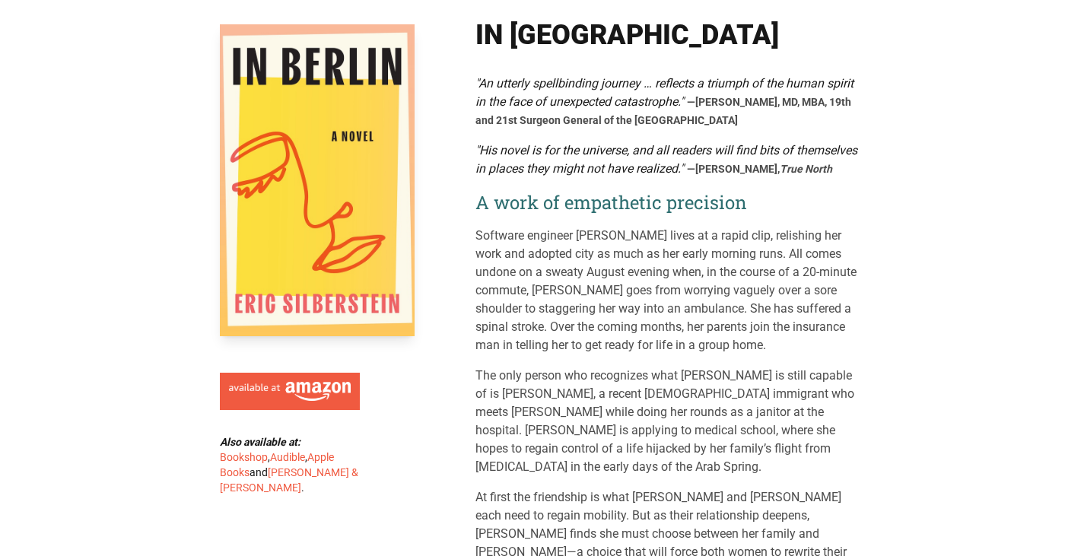
scroll to position [76, 0]
drag, startPoint x: 858, startPoint y: 309, endPoint x: 792, endPoint y: 310, distance: 66.2
click at [792, 310] on p "Software engineer [PERSON_NAME] lives at a rapid clip, relishing her work and a…" at bounding box center [671, 290] width 390 height 128
click at [831, 305] on p "Software engineer [PERSON_NAME] lives at a rapid clip, relishing her work and a…" at bounding box center [671, 290] width 390 height 128
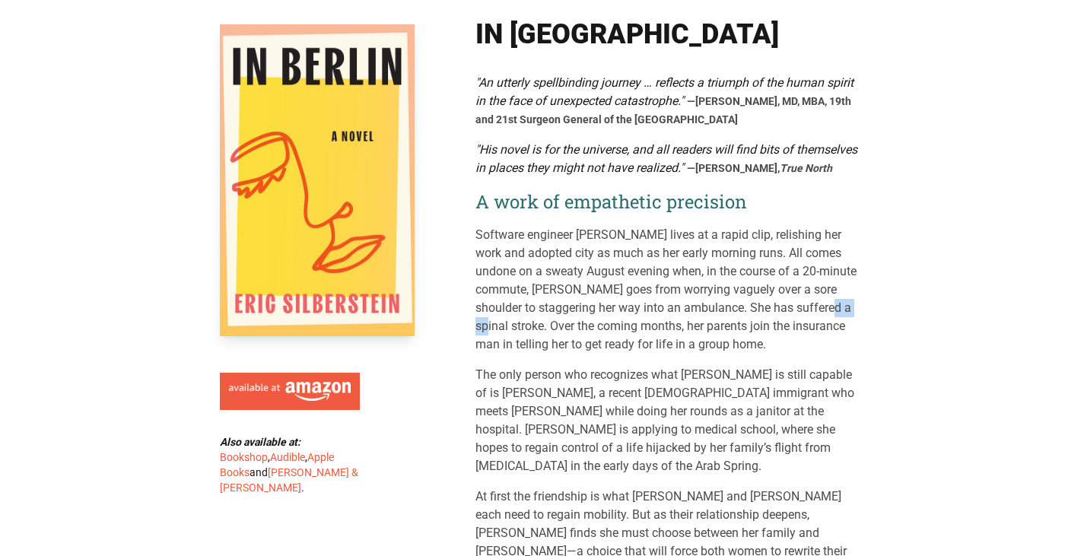
click at [831, 305] on p "Software engineer [PERSON_NAME] lives at a rapid clip, relishing her work and a…" at bounding box center [671, 290] width 390 height 128
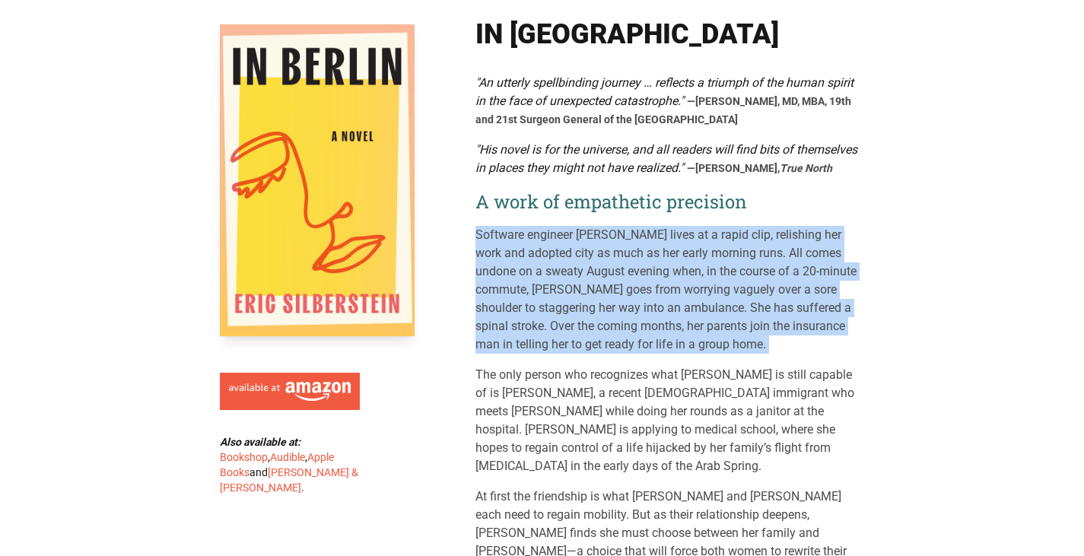
click at [831, 305] on p "Software engineer [PERSON_NAME] lives at a rapid clip, relishing her work and a…" at bounding box center [671, 290] width 390 height 128
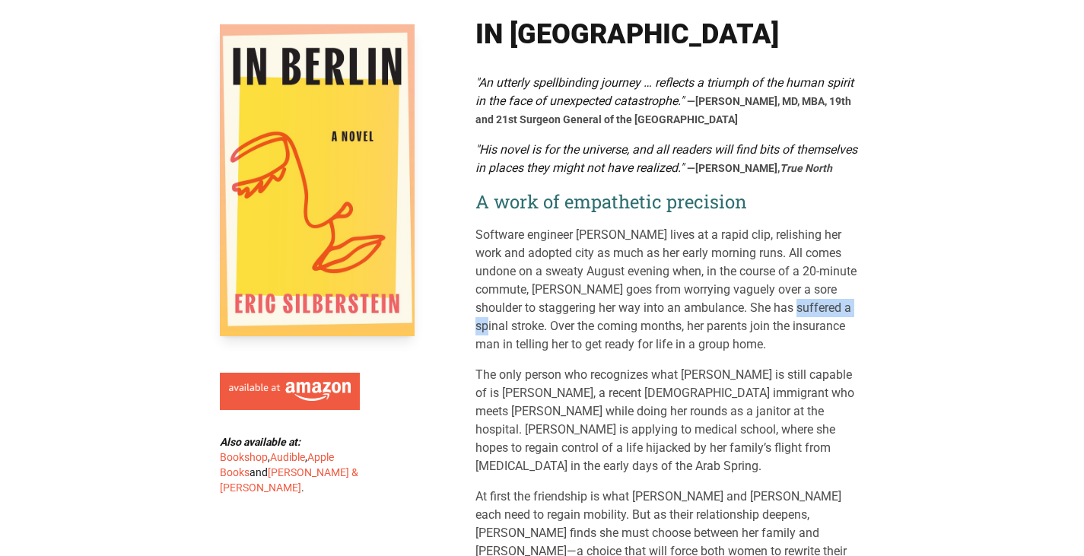
drag, startPoint x: 861, startPoint y: 305, endPoint x: 793, endPoint y: 313, distance: 68.2
click at [793, 313] on p "Software engineer [PERSON_NAME] lives at a rapid clip, relishing her work and a…" at bounding box center [671, 290] width 390 height 128
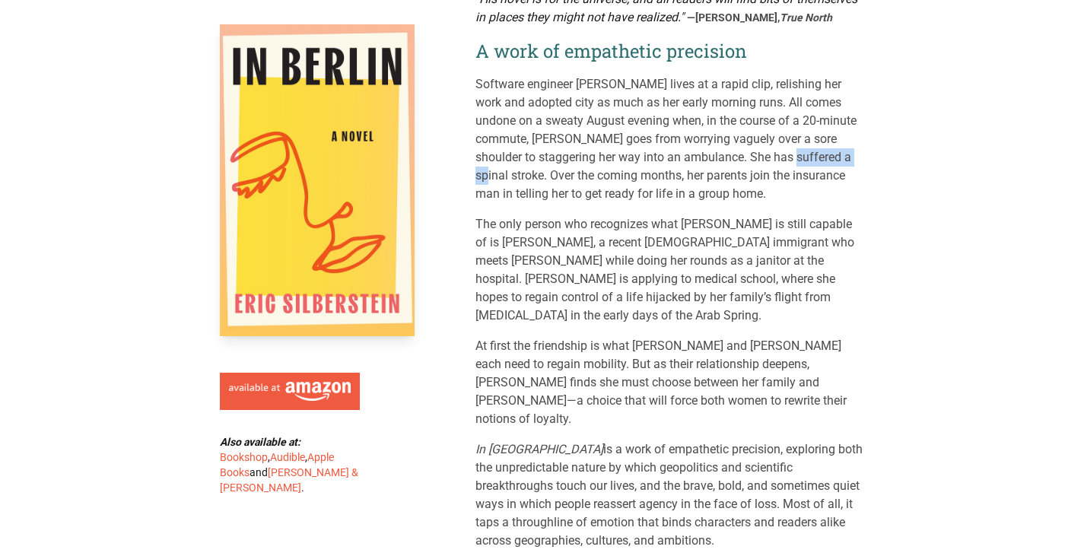
scroll to position [228, 0]
click at [616, 136] on p "Software engineer [PERSON_NAME] lives at a rapid clip, relishing her work and a…" at bounding box center [671, 138] width 390 height 128
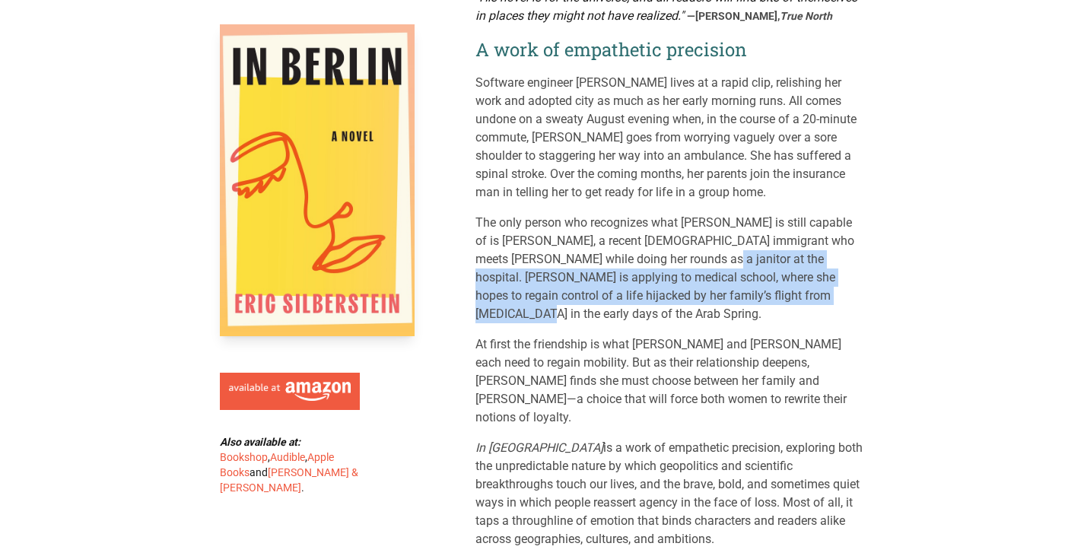
drag, startPoint x: 757, startPoint y: 297, endPoint x: 663, endPoint y: 251, distance: 104.1
click at [663, 251] on p "The only person who recognizes what [PERSON_NAME] is still capable of is [PERSO…" at bounding box center [671, 269] width 390 height 110
click at [326, 390] on img at bounding box center [290, 392] width 122 height 20
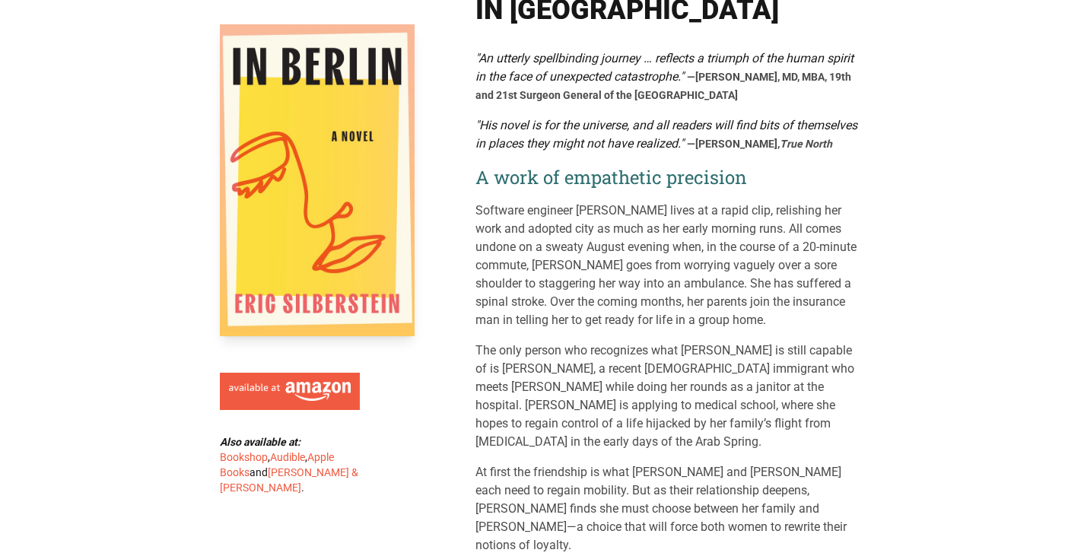
scroll to position [0, 0]
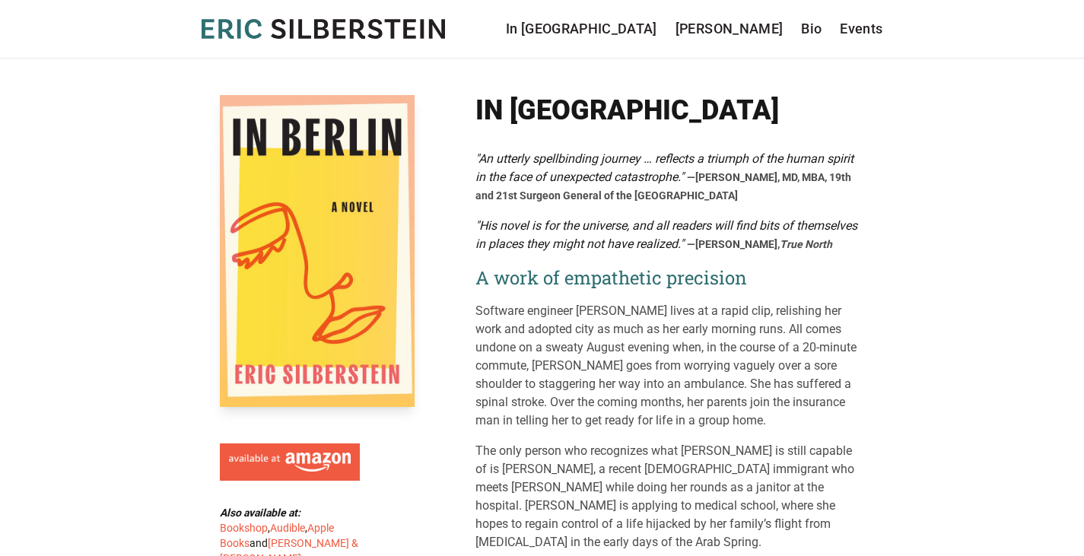
click at [362, 22] on icon at bounding box center [356, 29] width 15 height 20
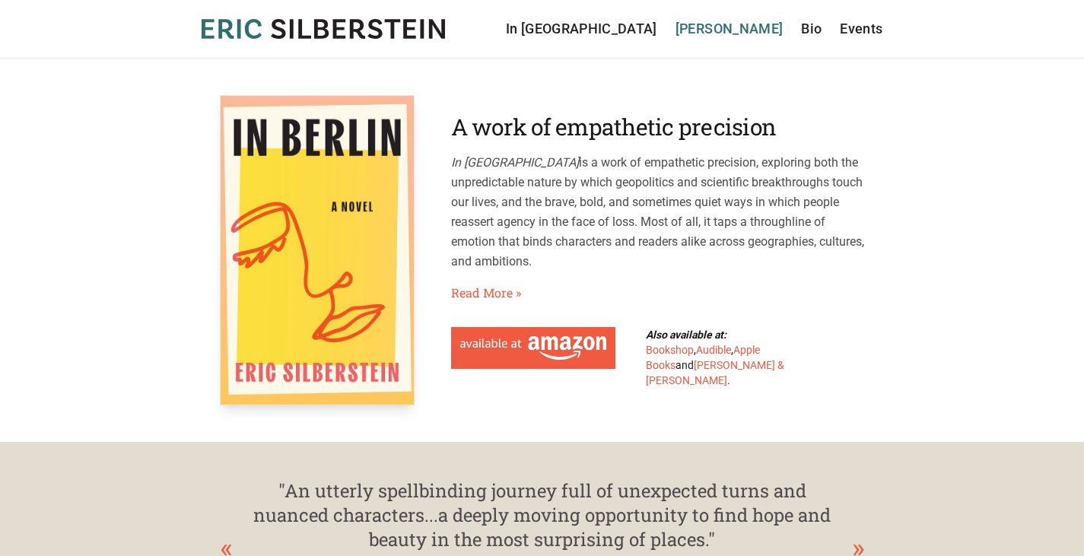
click at [761, 32] on link "[PERSON_NAME]" at bounding box center [730, 28] width 108 height 21
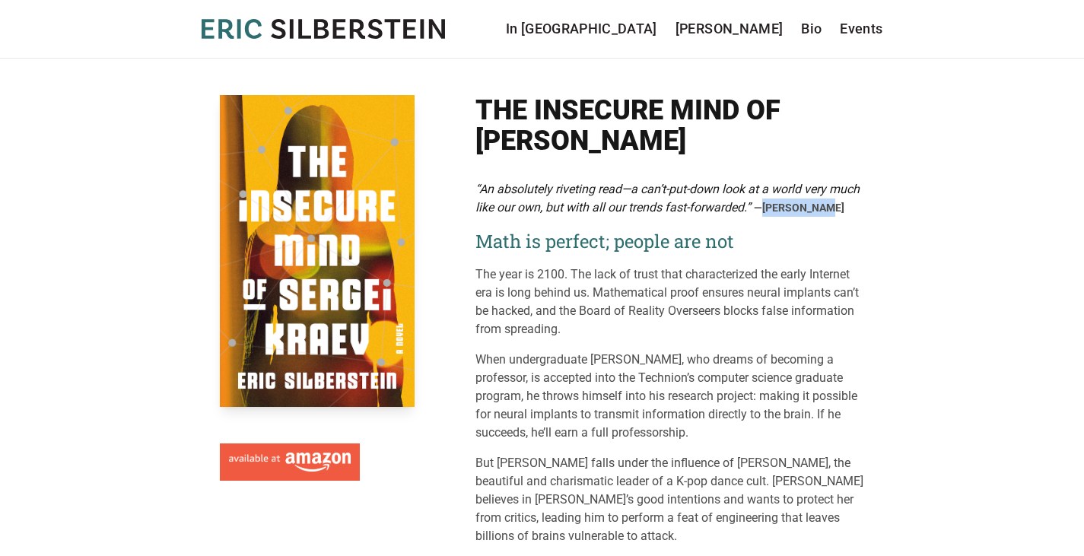
drag, startPoint x: 809, startPoint y: 205, endPoint x: 764, endPoint y: 202, distance: 45.0
click at [764, 202] on span "—Drew Hansen" at bounding box center [799, 208] width 91 height 12
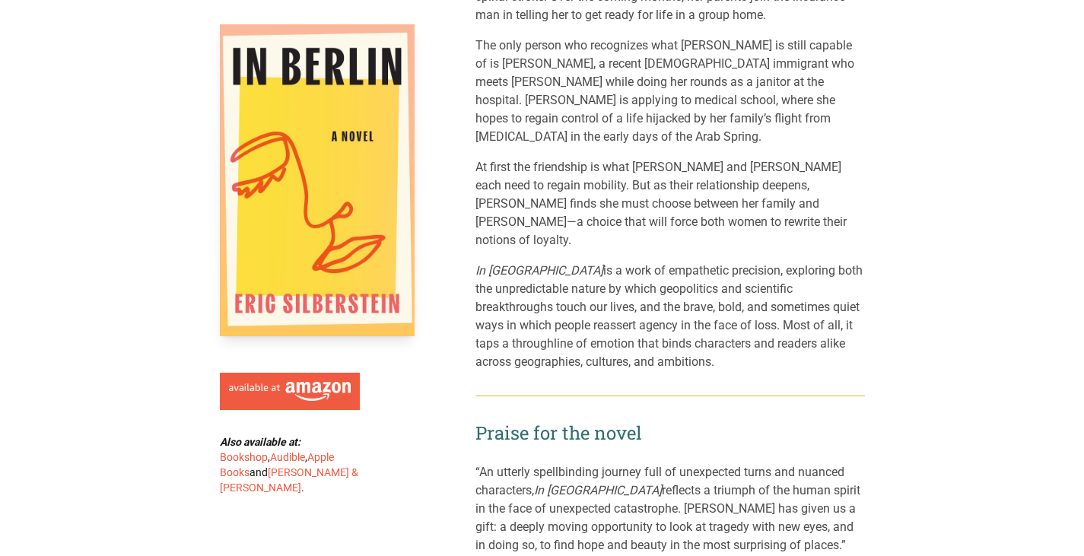
scroll to position [457, 0]
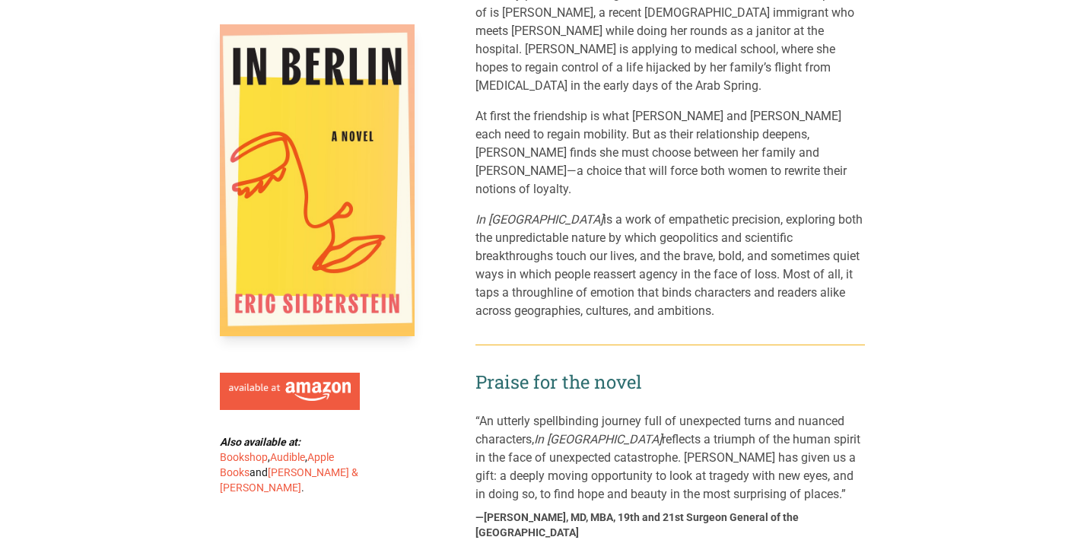
drag, startPoint x: 473, startPoint y: 180, endPoint x: 695, endPoint y: 272, distance: 240.5
click at [761, 148] on p "At first the friendship is what Anna and Batul each need to regain mobility. Bu…" at bounding box center [671, 152] width 390 height 91
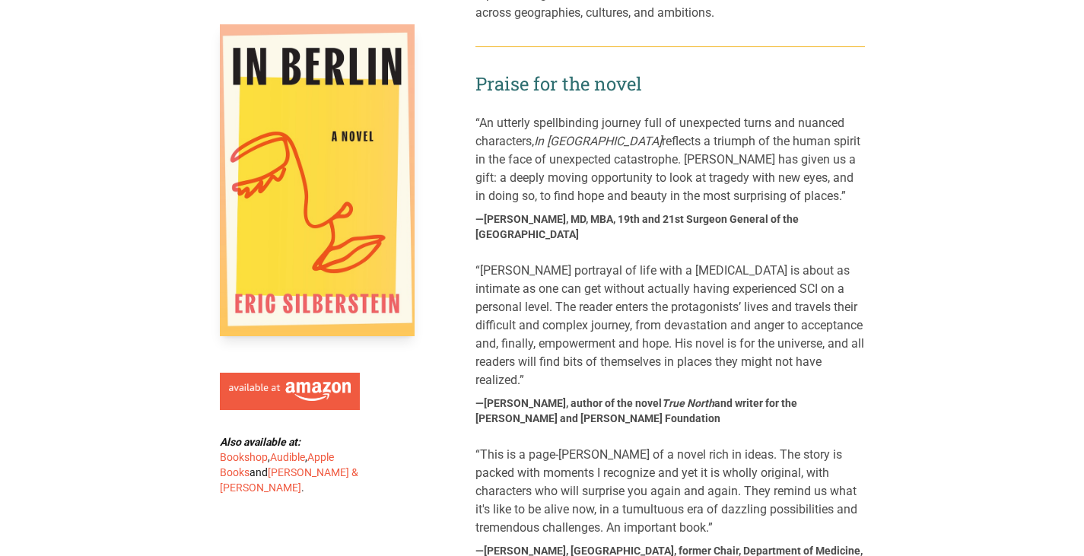
scroll to position [761, 0]
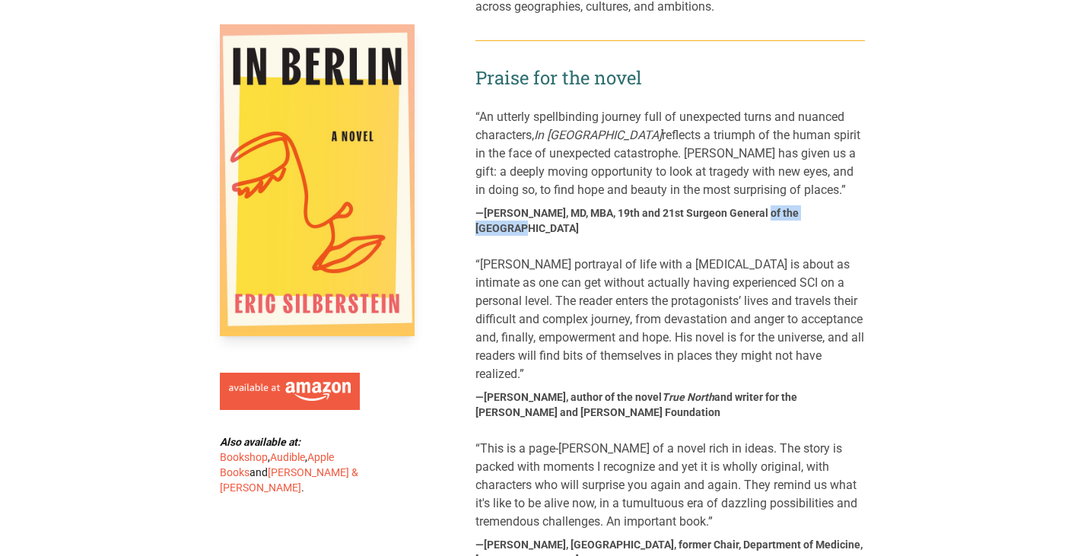
drag, startPoint x: 749, startPoint y: 177, endPoint x: 670, endPoint y: 177, distance: 78.4
click at [670, 205] on cite "—Vivek Murthy, MD, MBA, 19th and 21st Surgeon General of the United States" at bounding box center [671, 220] width 390 height 30
click at [598, 256] on blockquote "“[PERSON_NAME] portrayal of life with a [MEDICAL_DATA] is about as intimate as …" at bounding box center [671, 320] width 390 height 128
click at [339, 387] on img at bounding box center [290, 392] width 122 height 20
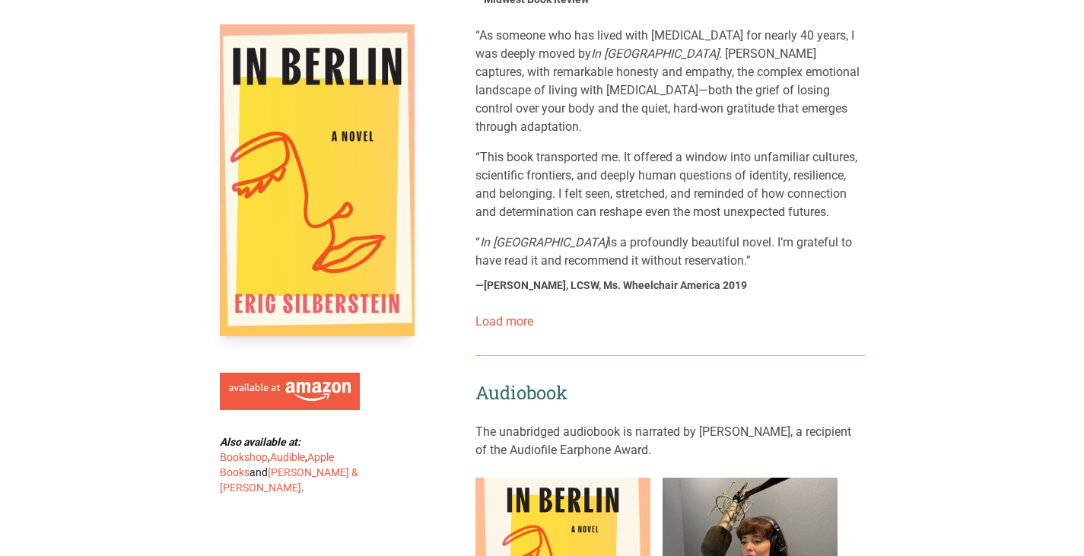
scroll to position [1446, 0]
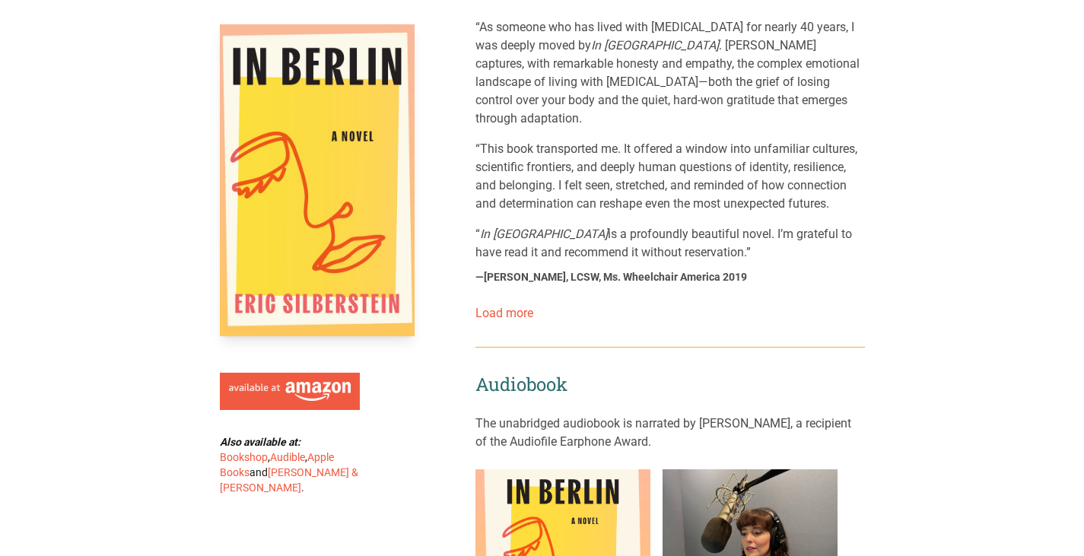
drag, startPoint x: 711, startPoint y: 205, endPoint x: 573, endPoint y: 206, distance: 138.5
click at [573, 269] on cite "—[PERSON_NAME], LCSW, Ms. Wheelchair America 2019" at bounding box center [612, 276] width 272 height 15
click at [533, 225] on p "“ In Berlin is a profoundly beautiful novel. I’m grateful to have read it and r…" at bounding box center [671, 243] width 390 height 37
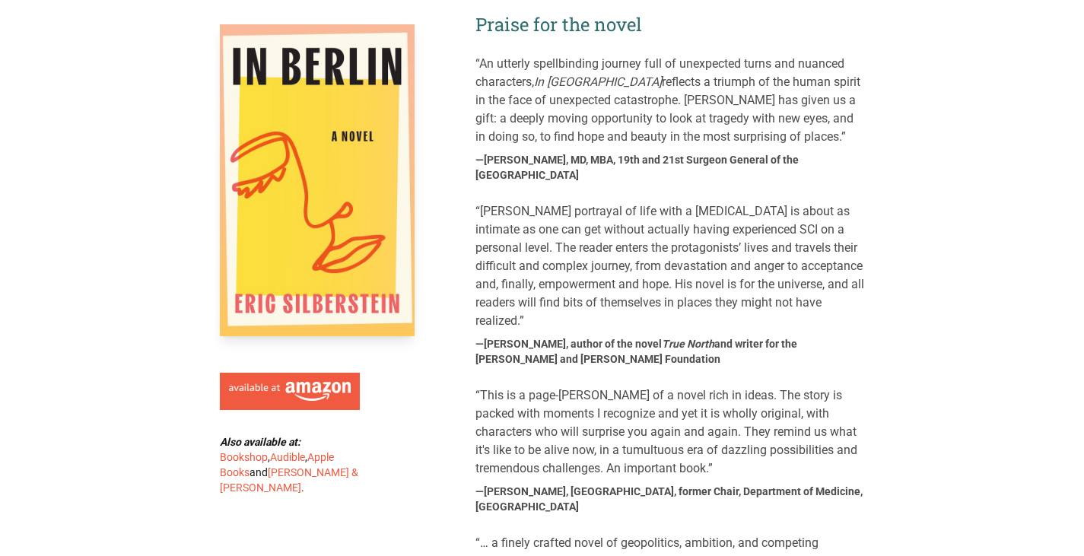
scroll to position [837, 0]
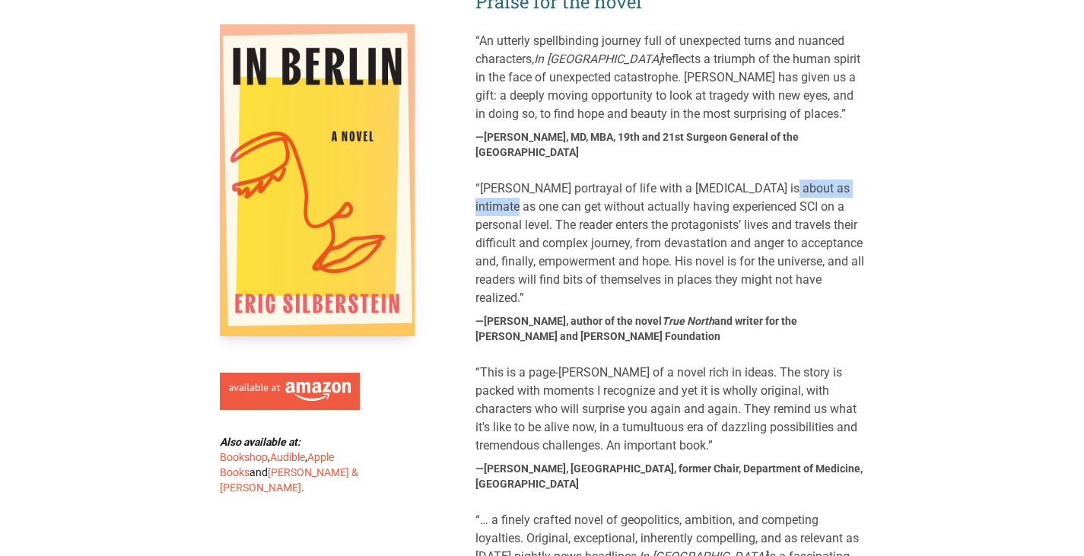
drag, startPoint x: 759, startPoint y: 142, endPoint x: 667, endPoint y: 140, distance: 92.1
click at [667, 180] on blockquote "“[PERSON_NAME] portrayal of life with a [MEDICAL_DATA] is about as intimate as …" at bounding box center [671, 244] width 390 height 128
click at [508, 180] on blockquote "“[PERSON_NAME] portrayal of life with a [MEDICAL_DATA] is about as intimate as …" at bounding box center [671, 244] width 390 height 128
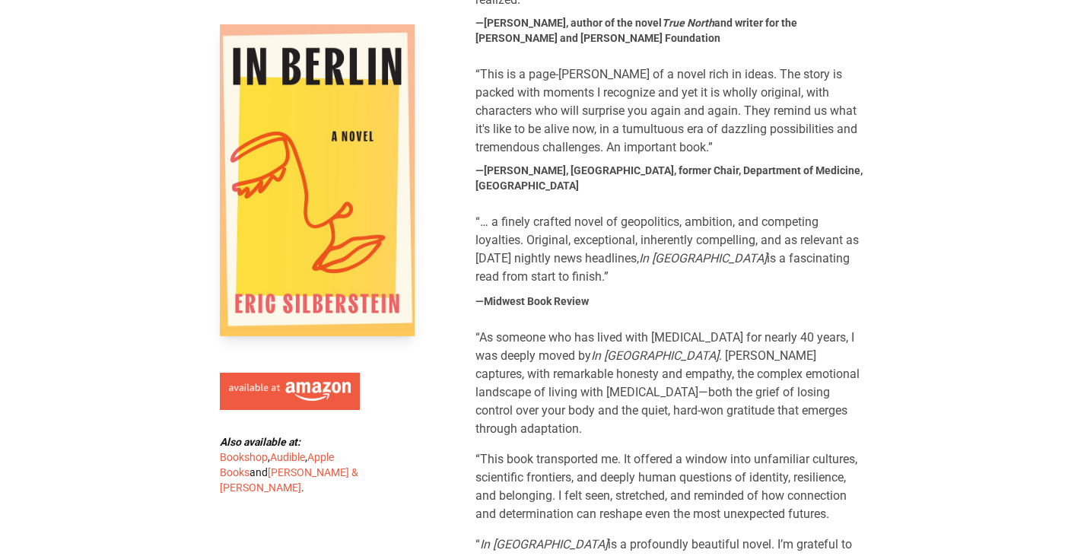
scroll to position [1141, 0]
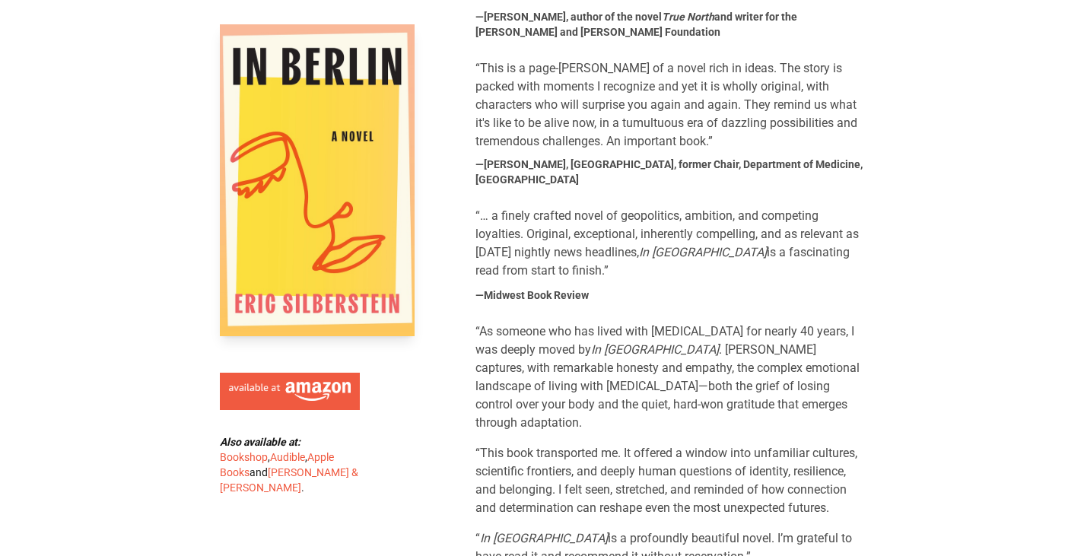
click at [558, 157] on cite "—[PERSON_NAME], [GEOGRAPHIC_DATA], former Chair, Department of Medicine, [GEOGR…" at bounding box center [671, 172] width 390 height 30
